Goal: Task Accomplishment & Management: Complete application form

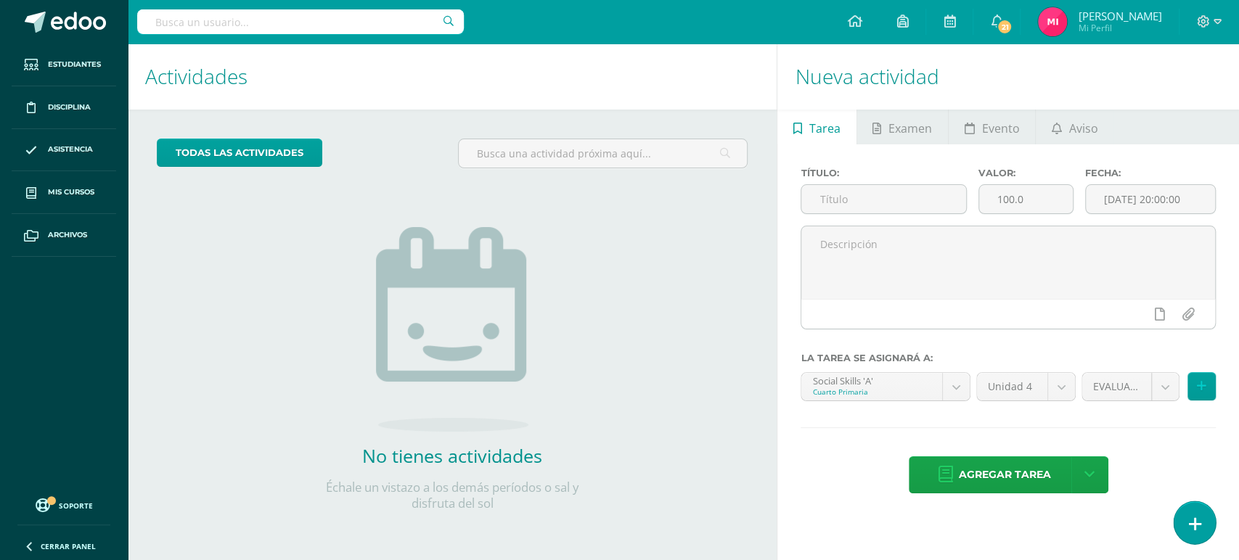
click at [1186, 527] on link at bounding box center [1193, 522] width 41 height 42
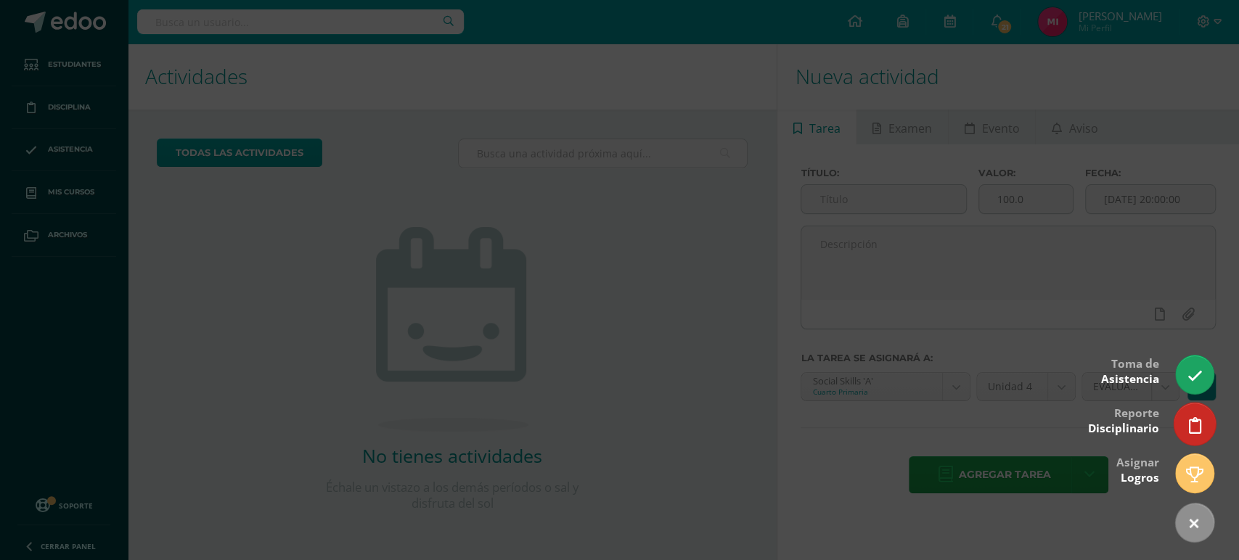
click at [1191, 430] on icon at bounding box center [1194, 425] width 13 height 17
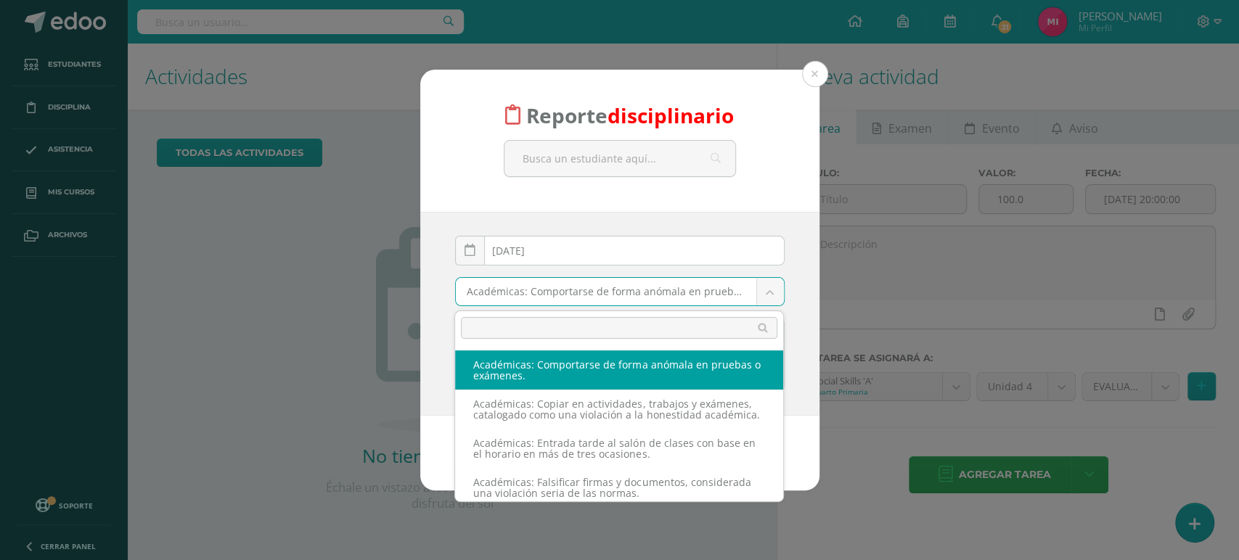
click at [649, 290] on body "Reporte disciplinario [DATE] October, 2025 Mo Tu We Th Fr Sa Su 29 30 1 2 3 4 5…" at bounding box center [619, 280] width 1239 height 560
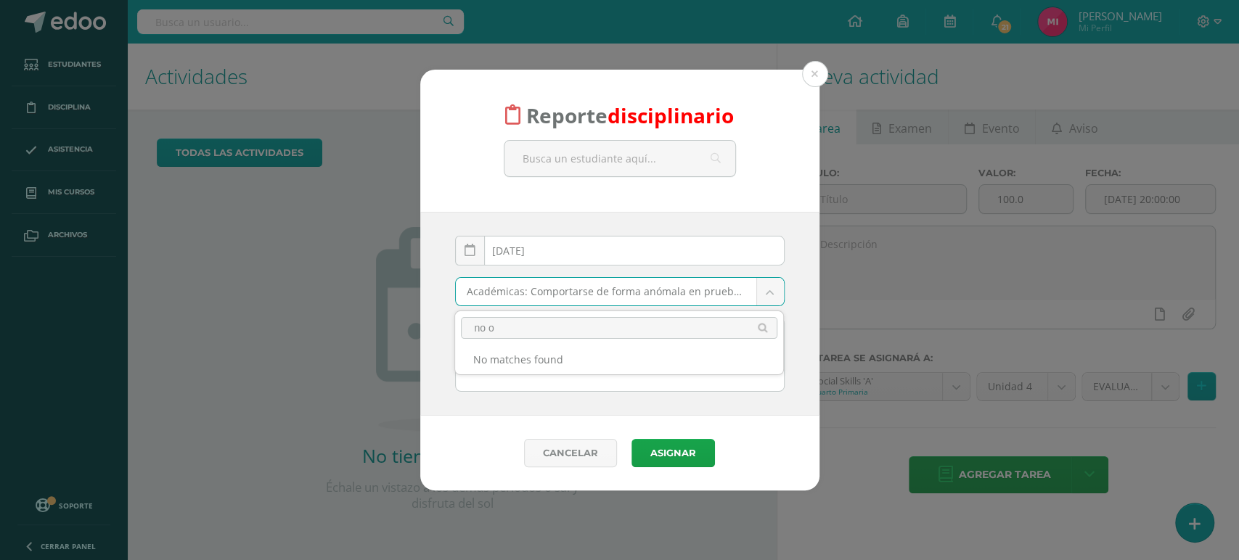
type input "no ob"
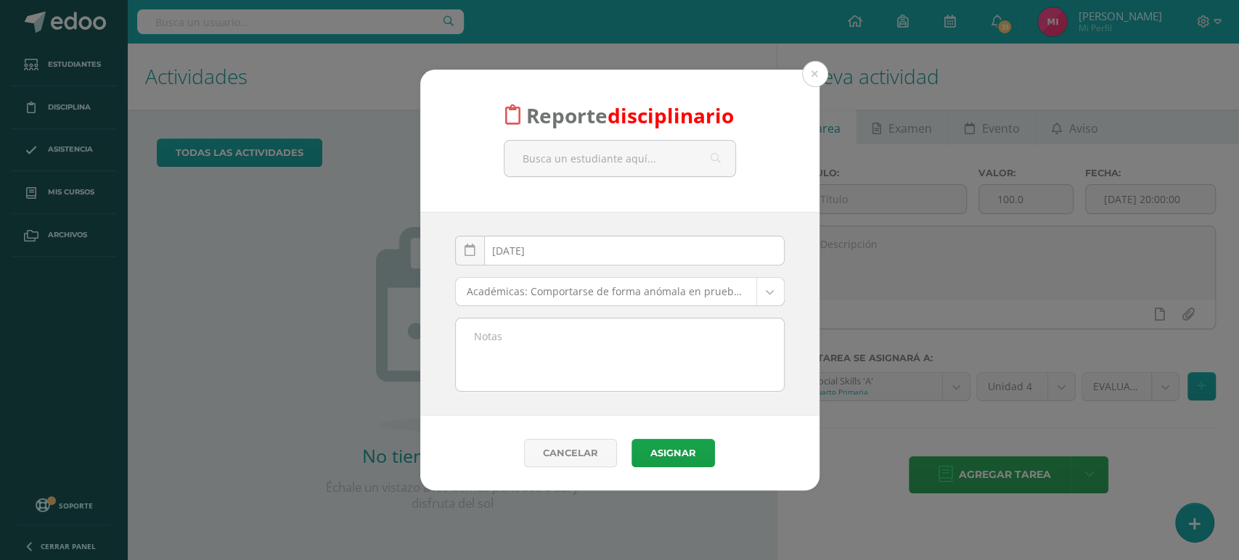
click at [769, 300] on body "Reporte disciplinario [DATE] October, 2025 Mo Tu We Th Fr Sa Su 29 30 1 2 3 4 5…" at bounding box center [619, 280] width 1239 height 560
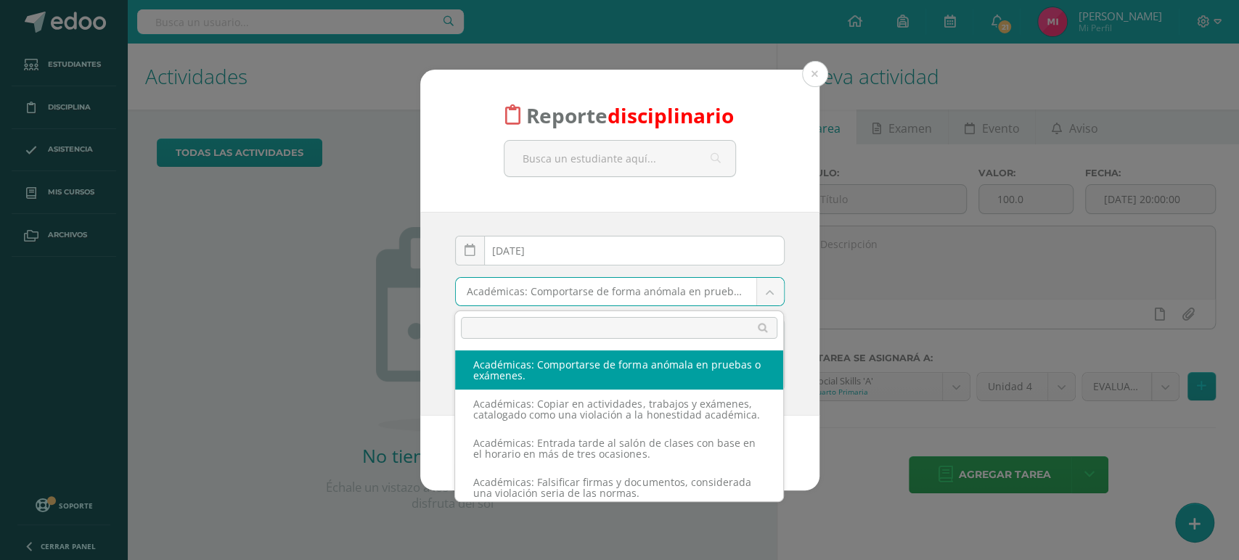
click at [682, 297] on body "Reporte disciplinario [DATE] October, 2025 Mo Tu We Th Fr Sa Su 29 30 1 2 3 4 5…" at bounding box center [619, 280] width 1239 height 560
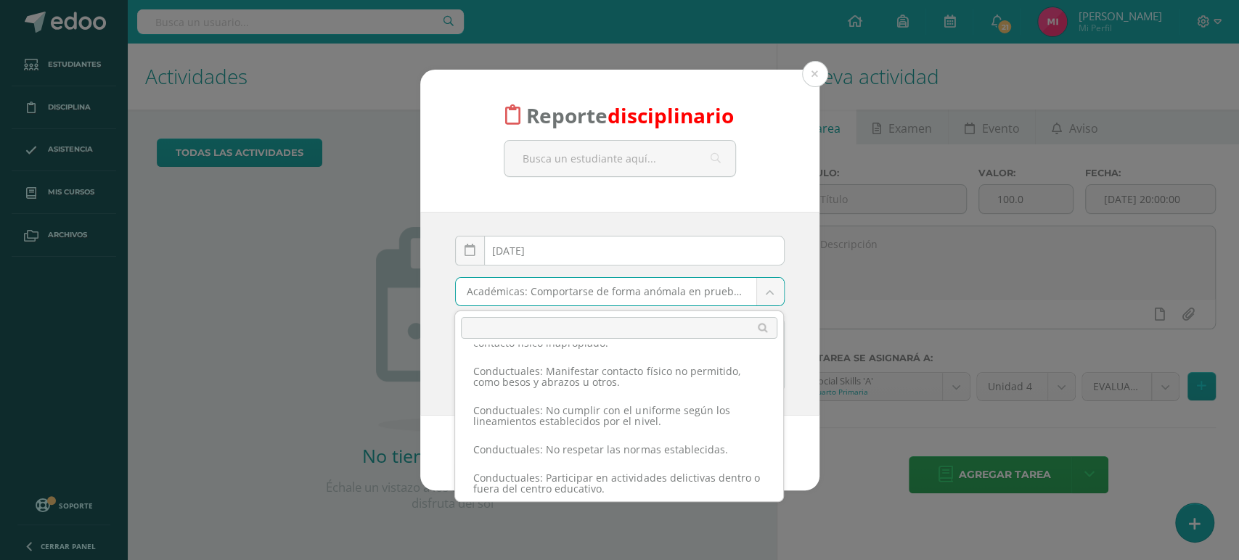
scroll to position [962, 0]
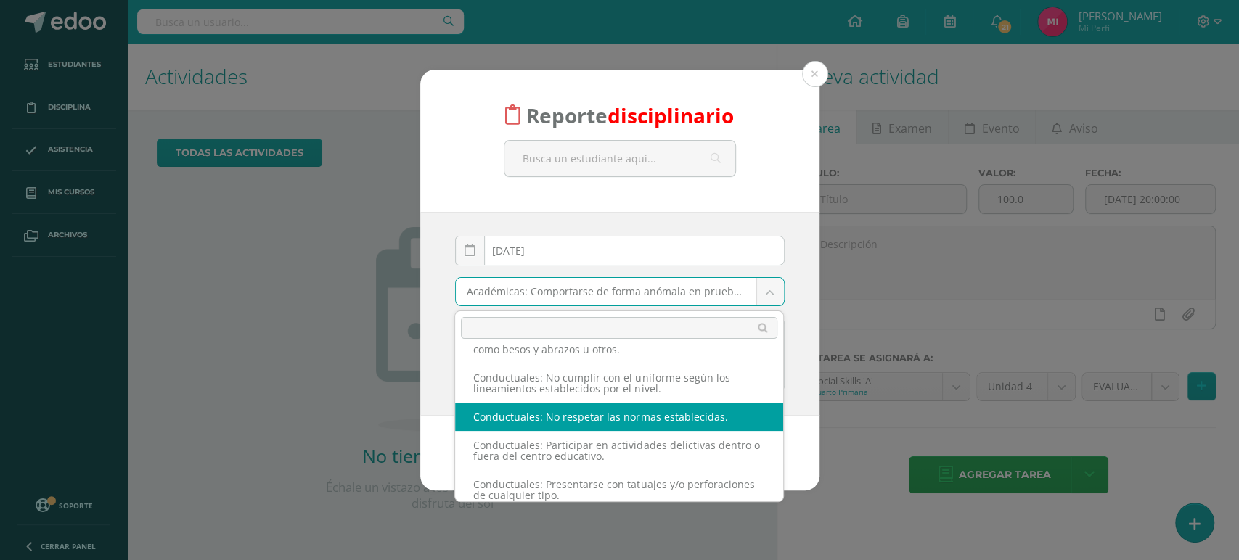
select select "54"
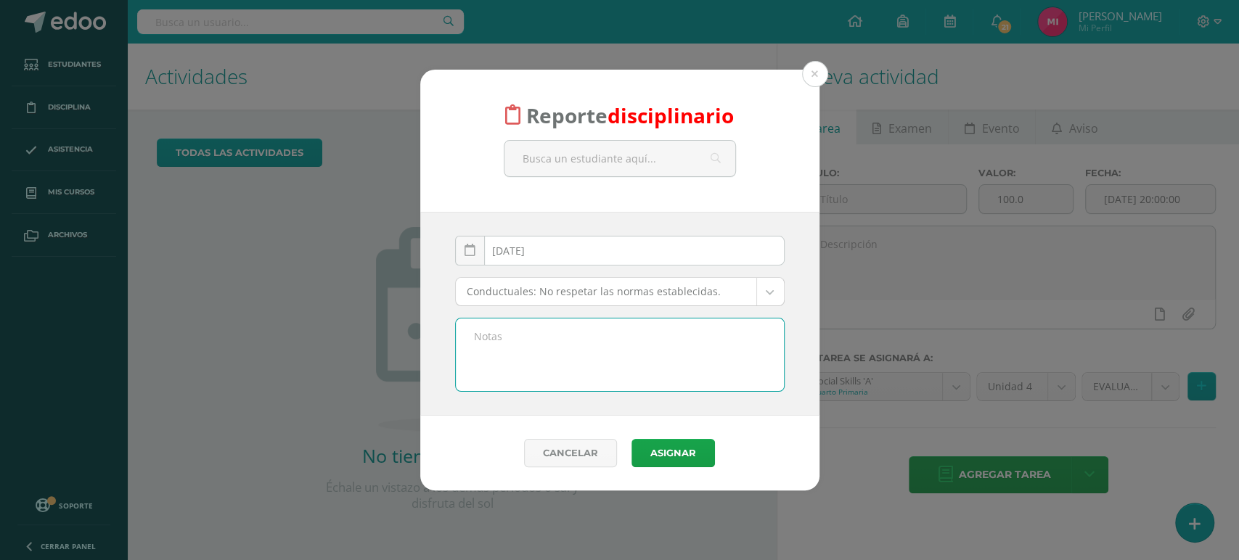
click at [540, 332] on textarea at bounding box center [620, 355] width 328 height 73
click at [573, 155] on input "text" at bounding box center [619, 159] width 231 height 36
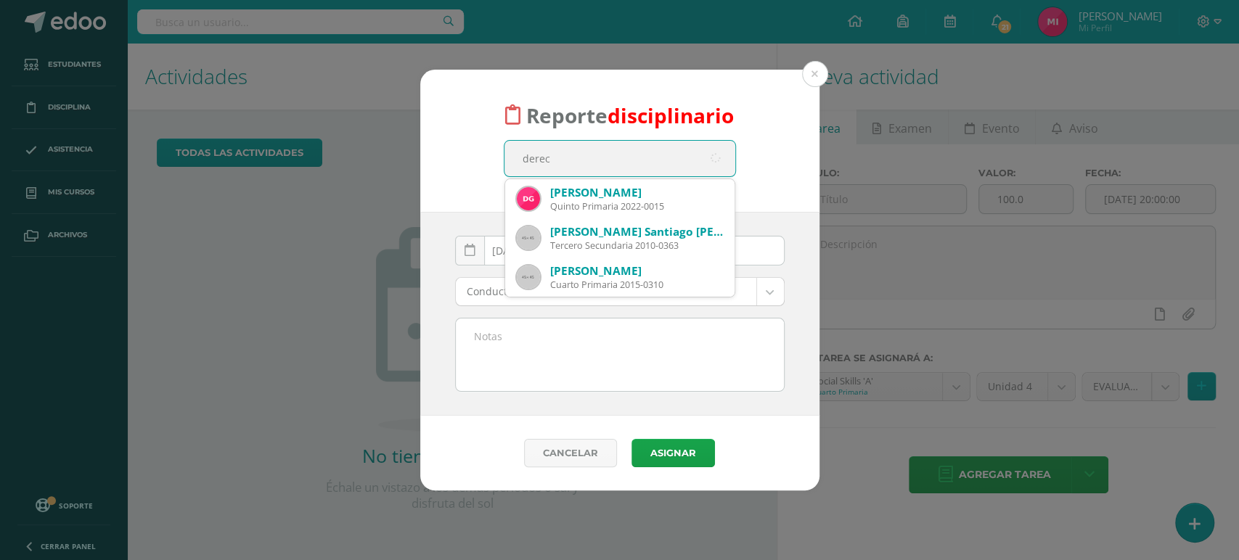
type input "[PERSON_NAME]"
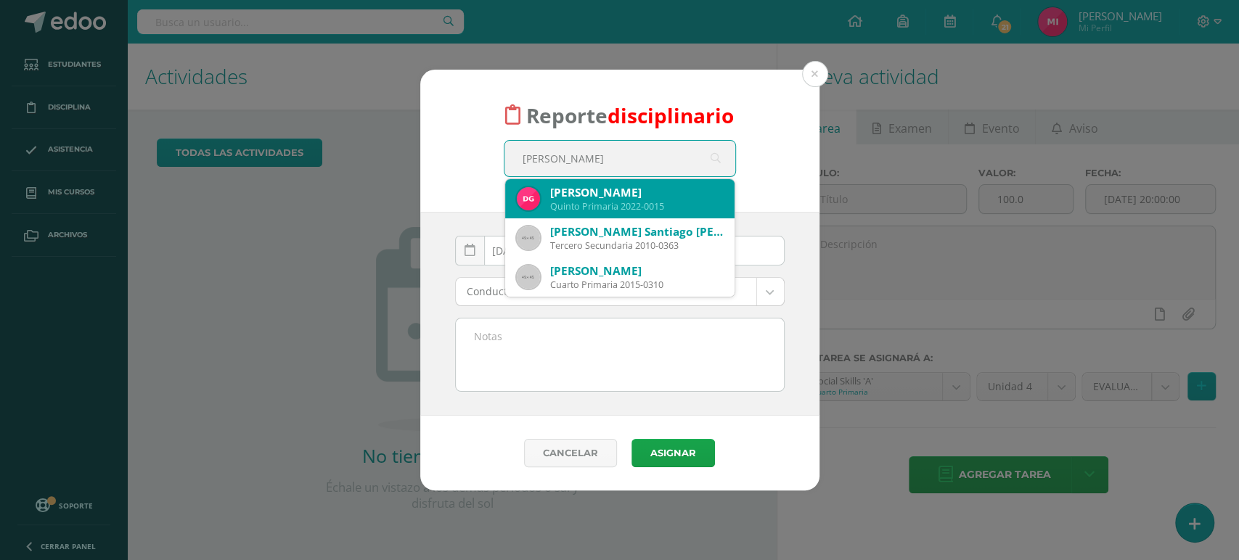
click at [615, 208] on div "Quinto Primaria 2022-0015" at bounding box center [636, 206] width 173 height 12
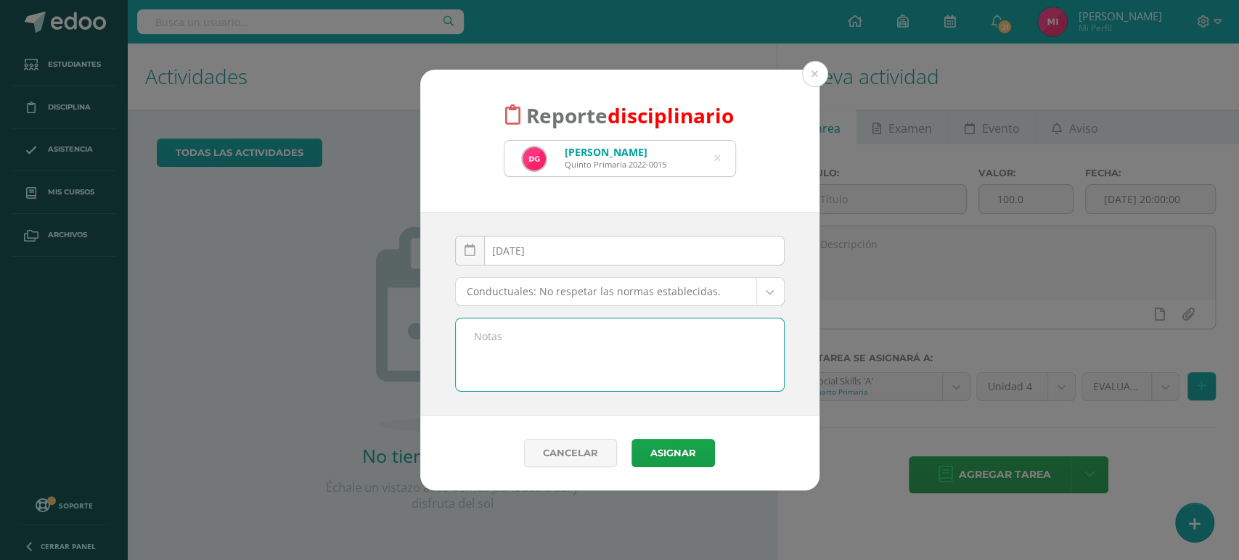
click at [559, 353] on textarea at bounding box center [620, 355] width 328 height 73
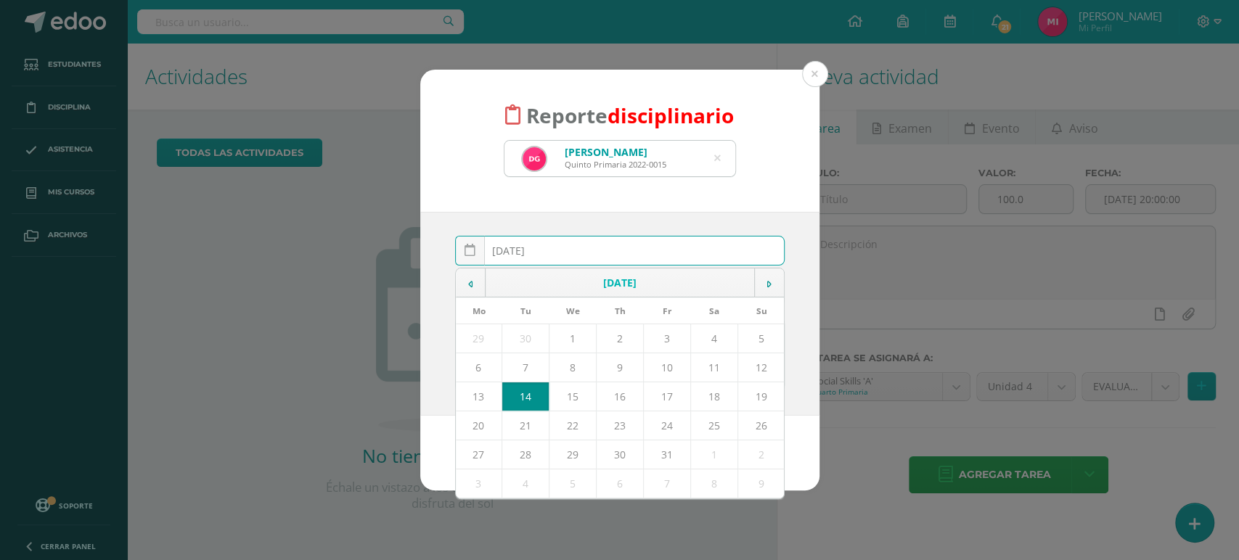
click at [591, 260] on div "[DATE] October, 2025 Mo Tu We Th Fr Sa Su 29 30 1 2 3 4 5 6 7 8 9 10 11 12 13 1…" at bounding box center [619, 256] width 329 height 41
click at [591, 260] on input "[DATE]" at bounding box center [620, 251] width 328 height 28
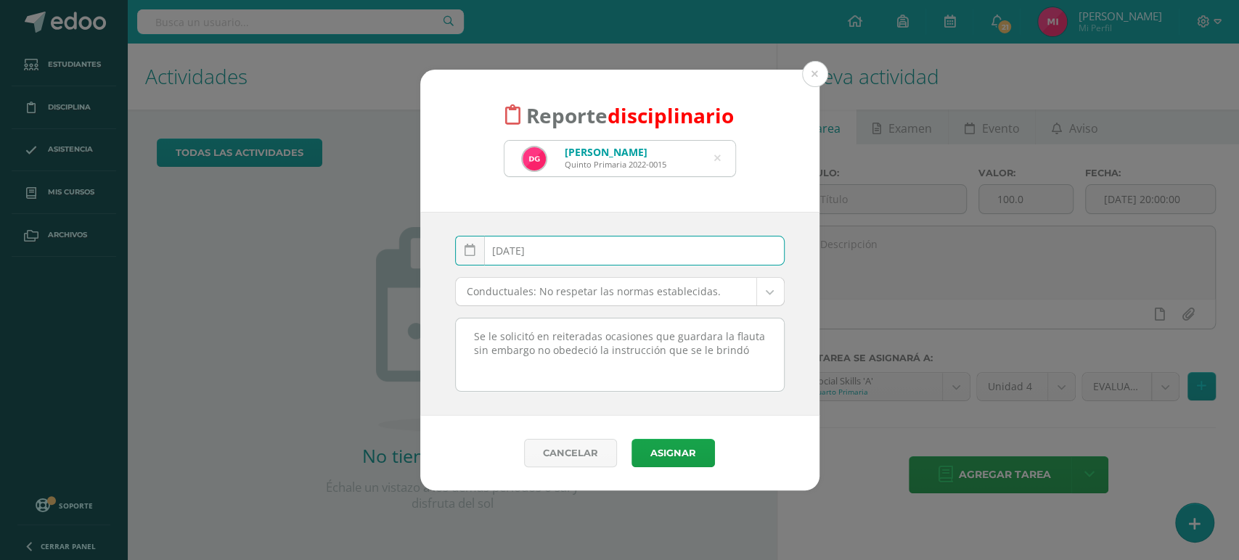
click at [591, 260] on div "[DATE] October, 2025 Mo Tu We Th Fr Sa Su 29 30 1 2 3 4 5 6 7 8 9 10 11 12 13 1…" at bounding box center [619, 256] width 329 height 41
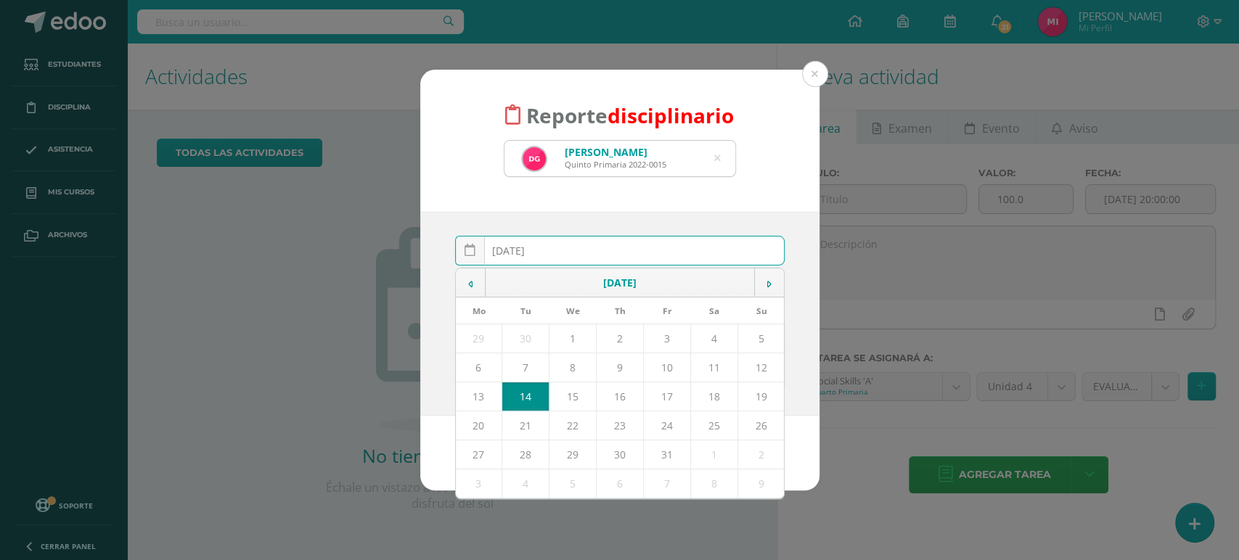
click at [789, 214] on div "[DATE] October, 2025 Mo Tu We Th Fr Sa Su 29 30 1 2 3 4 5 6 7 8 9 10 11 12 13 1…" at bounding box center [619, 314] width 399 height 204
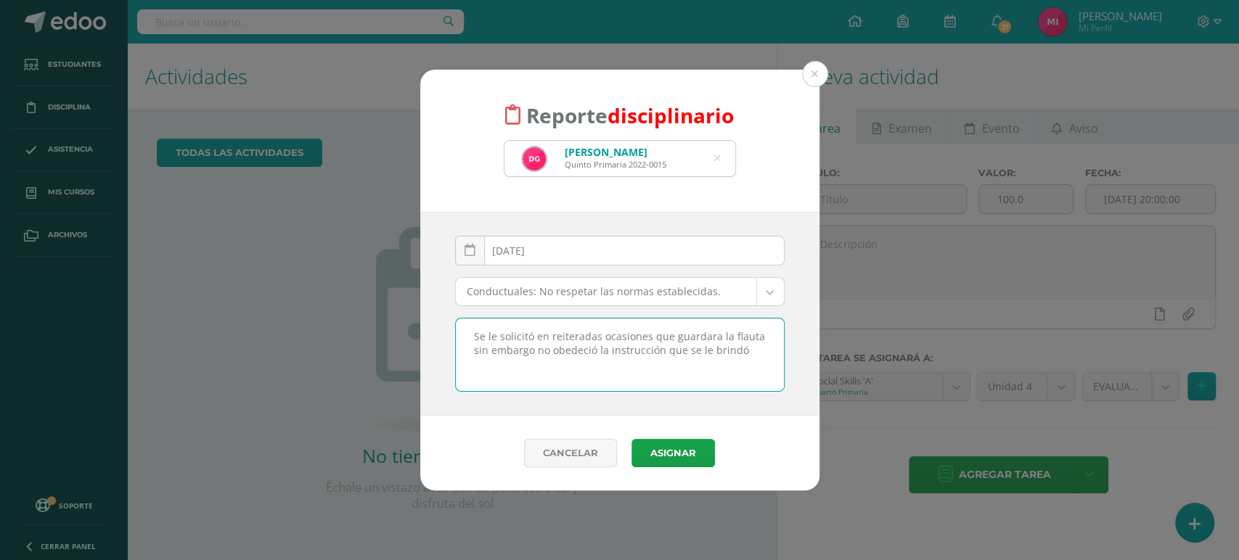
click at [753, 353] on textarea "Se le solicitó en reiteradas ocasiones que guardara la flauta sin embargo no ob…" at bounding box center [620, 355] width 328 height 73
type textarea "Se le solicitó en reiteradas ocasiones que guardara la flauta sin embargo no ob…"
click at [679, 455] on button "Asignar" at bounding box center [672, 453] width 83 height 28
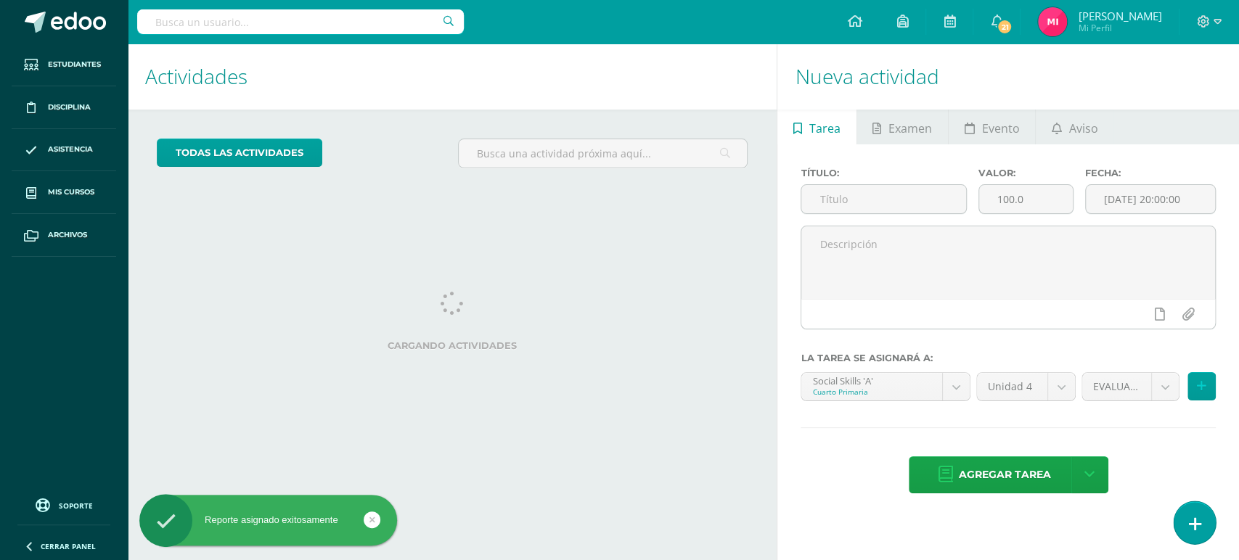
click at [1189, 525] on icon at bounding box center [1194, 524] width 13 height 17
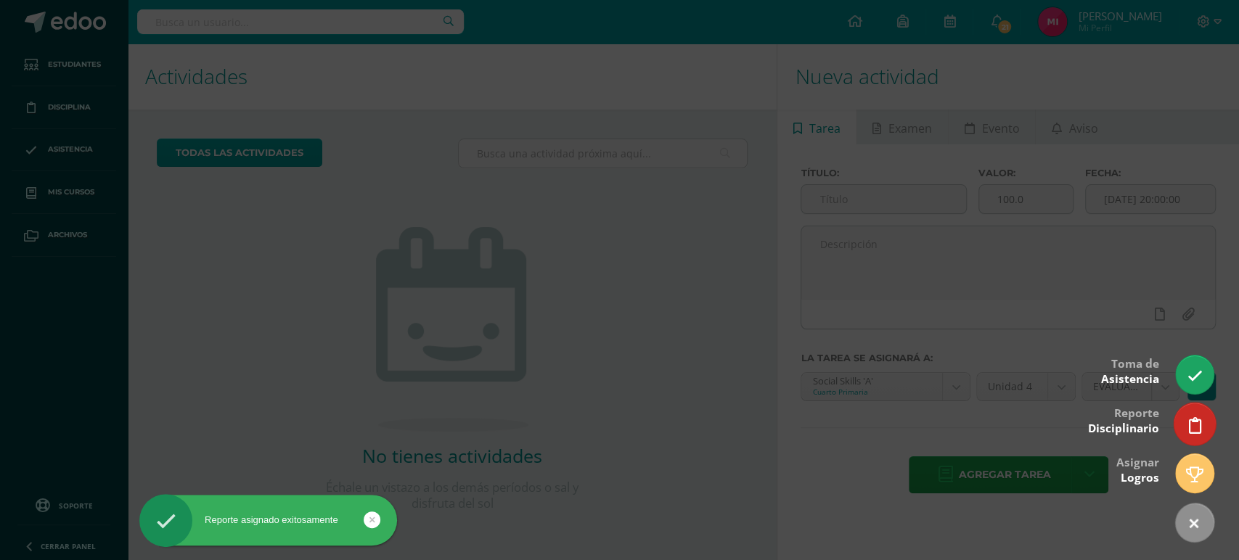
click at [1184, 427] on link at bounding box center [1193, 424] width 41 height 42
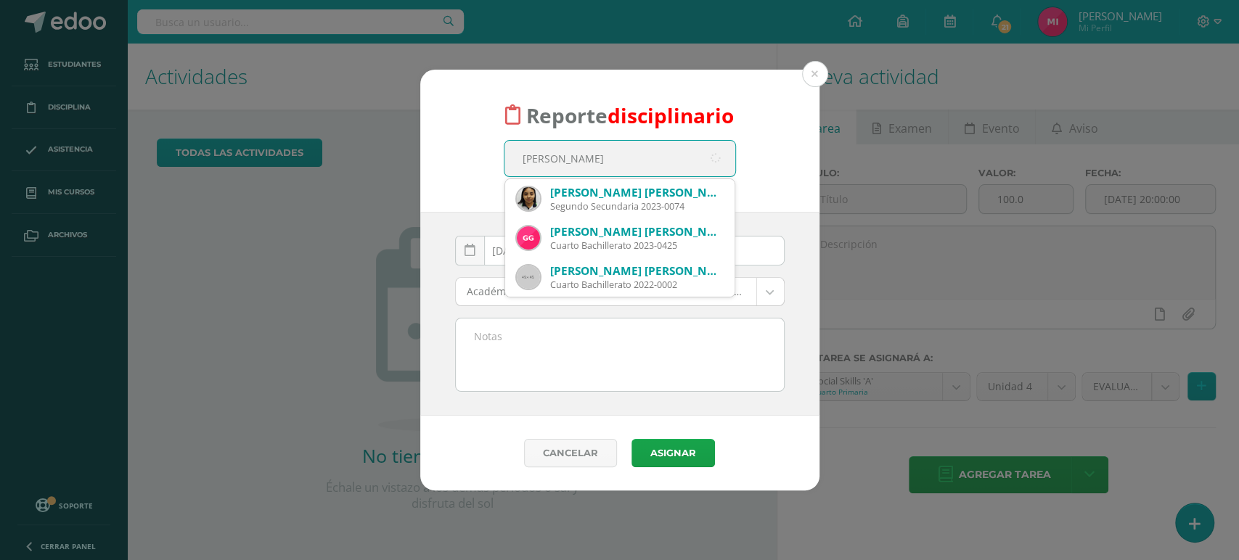
type input "gabriel sagas"
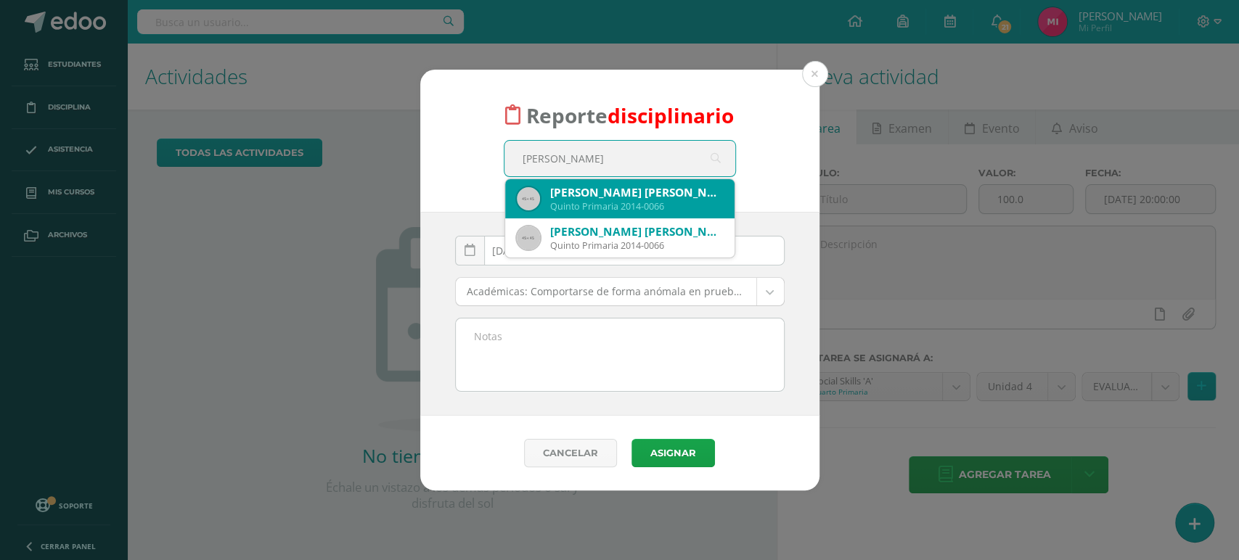
click at [629, 204] on div "Quinto Primaria 2014-0066" at bounding box center [636, 206] width 173 height 12
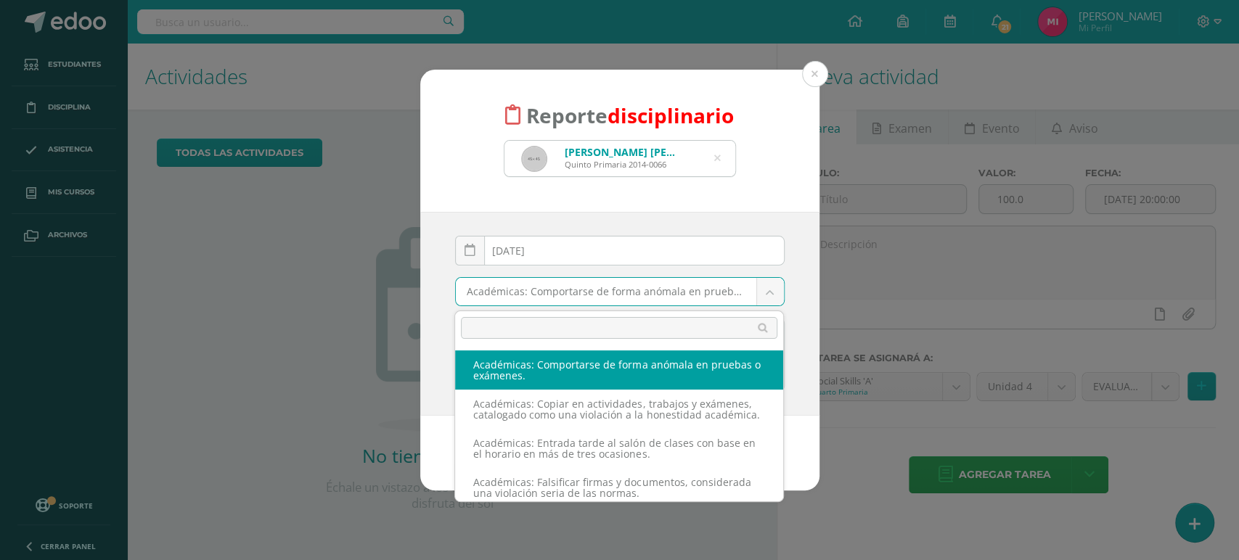
click at [697, 297] on body "Reporte disciplinario Gabriel Antonio Méndez Sagastume Quinto Primaria 2014-006…" at bounding box center [619, 280] width 1239 height 560
click at [713, 321] on input "text" at bounding box center [619, 328] width 316 height 22
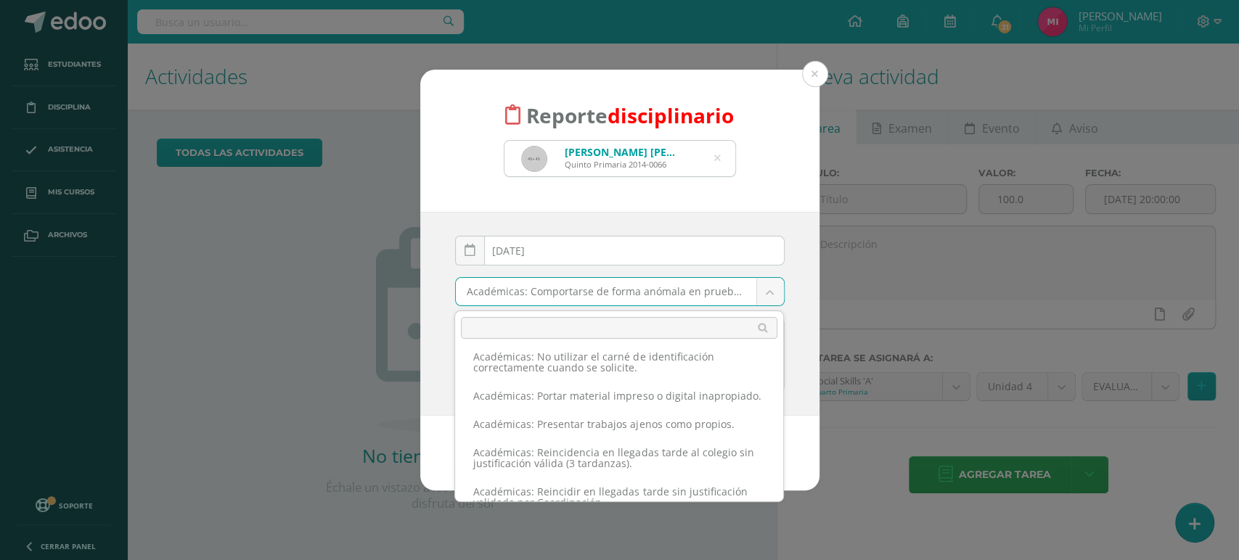
scroll to position [204, 0]
